Goal: Task Accomplishment & Management: Use online tool/utility

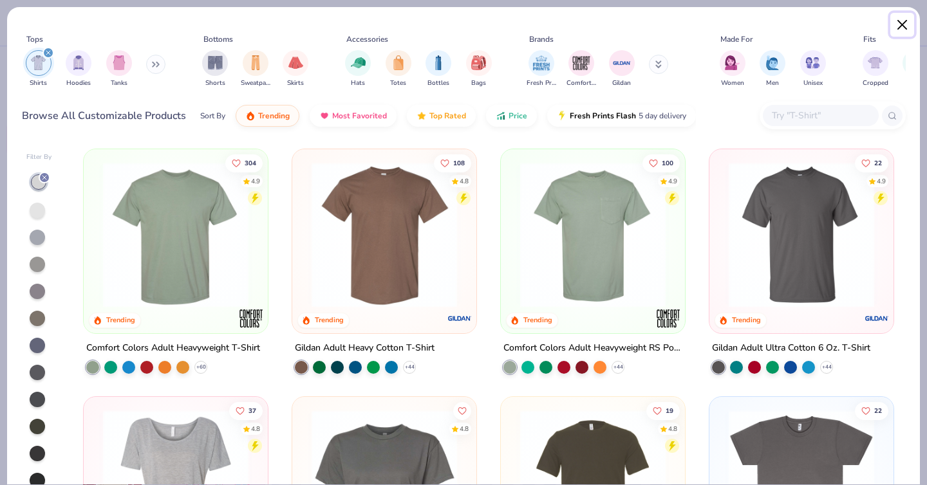
click at [907, 21] on button "Close" at bounding box center [902, 25] width 24 height 24
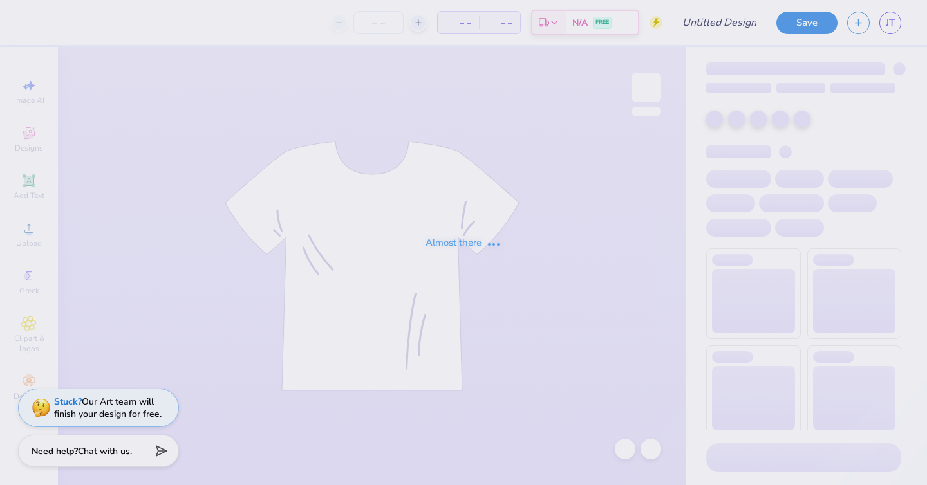
type input "DCG Draft Mockups!"
type input "24"
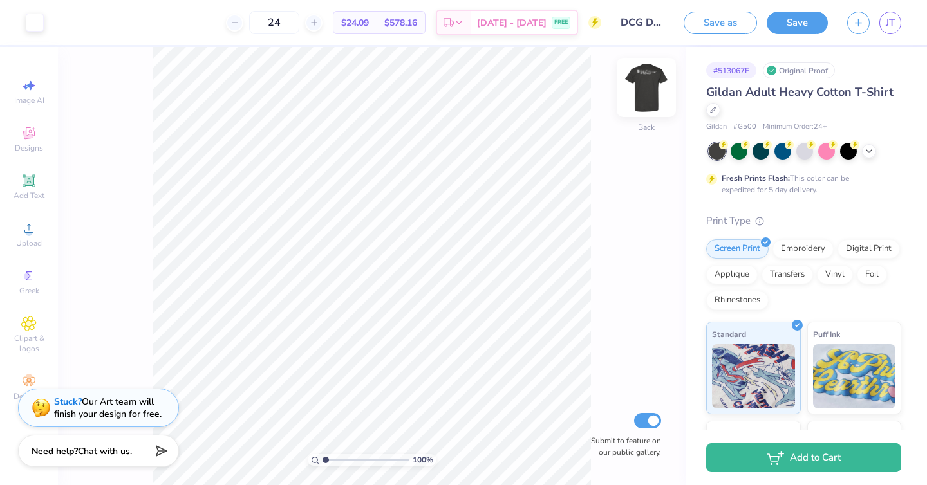
click at [655, 86] on img at bounding box center [647, 88] width 52 height 52
type input "4.18"
click at [646, 88] on img at bounding box center [647, 88] width 52 height 52
click at [646, 88] on img at bounding box center [647, 88] width 26 height 26
click at [795, 22] on button "Save" at bounding box center [797, 21] width 61 height 23
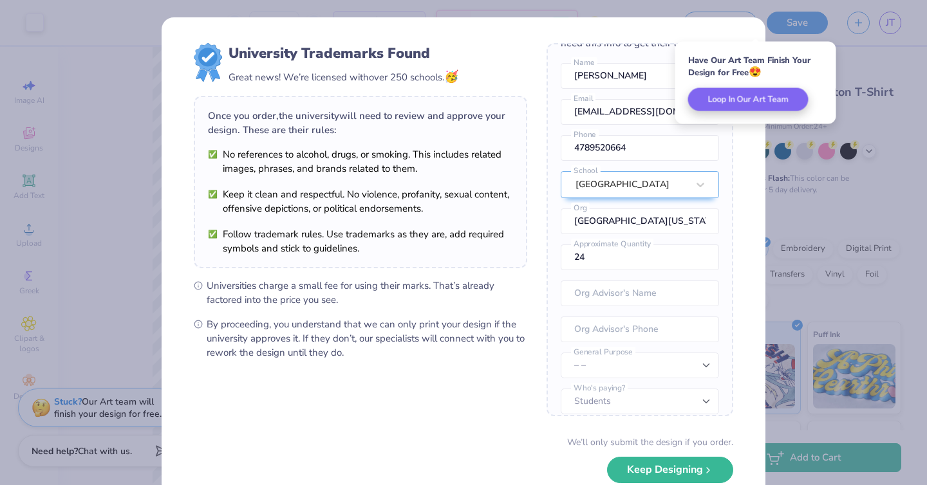
scroll to position [48, 0]
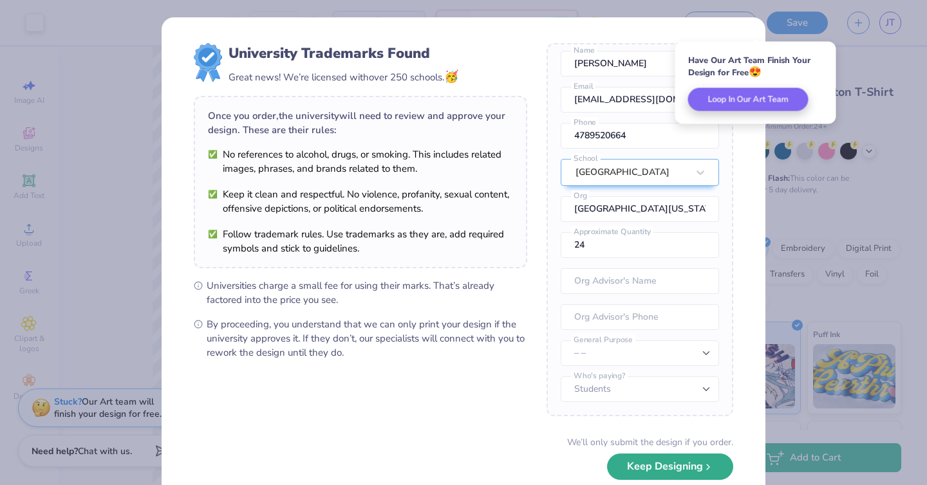
click at [654, 472] on button "Keep Designing" at bounding box center [670, 467] width 126 height 26
